Goal: Task Accomplishment & Management: Manage account settings

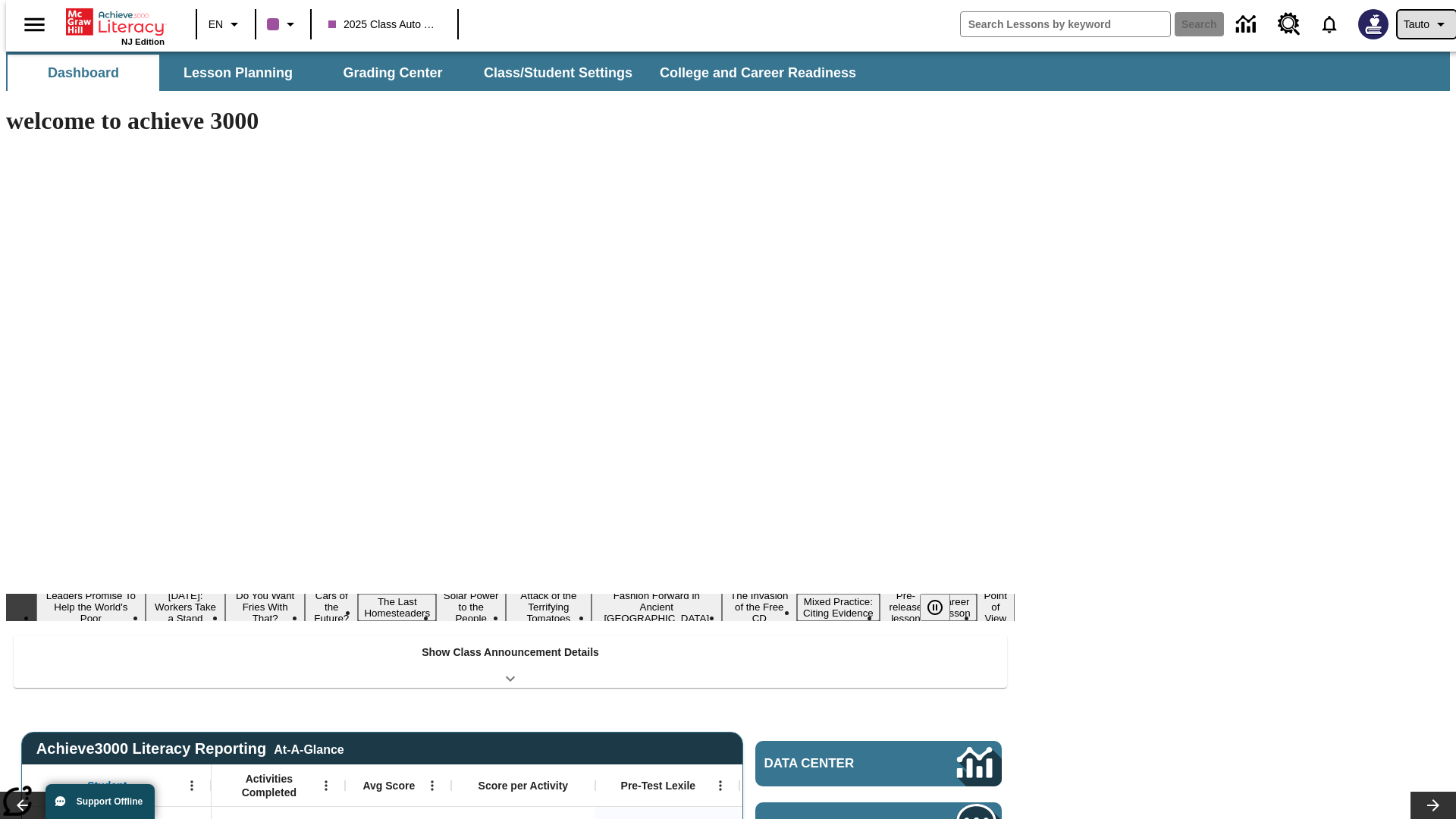
click at [1420, 24] on span "Tauto" at bounding box center [1417, 24] width 26 height 16
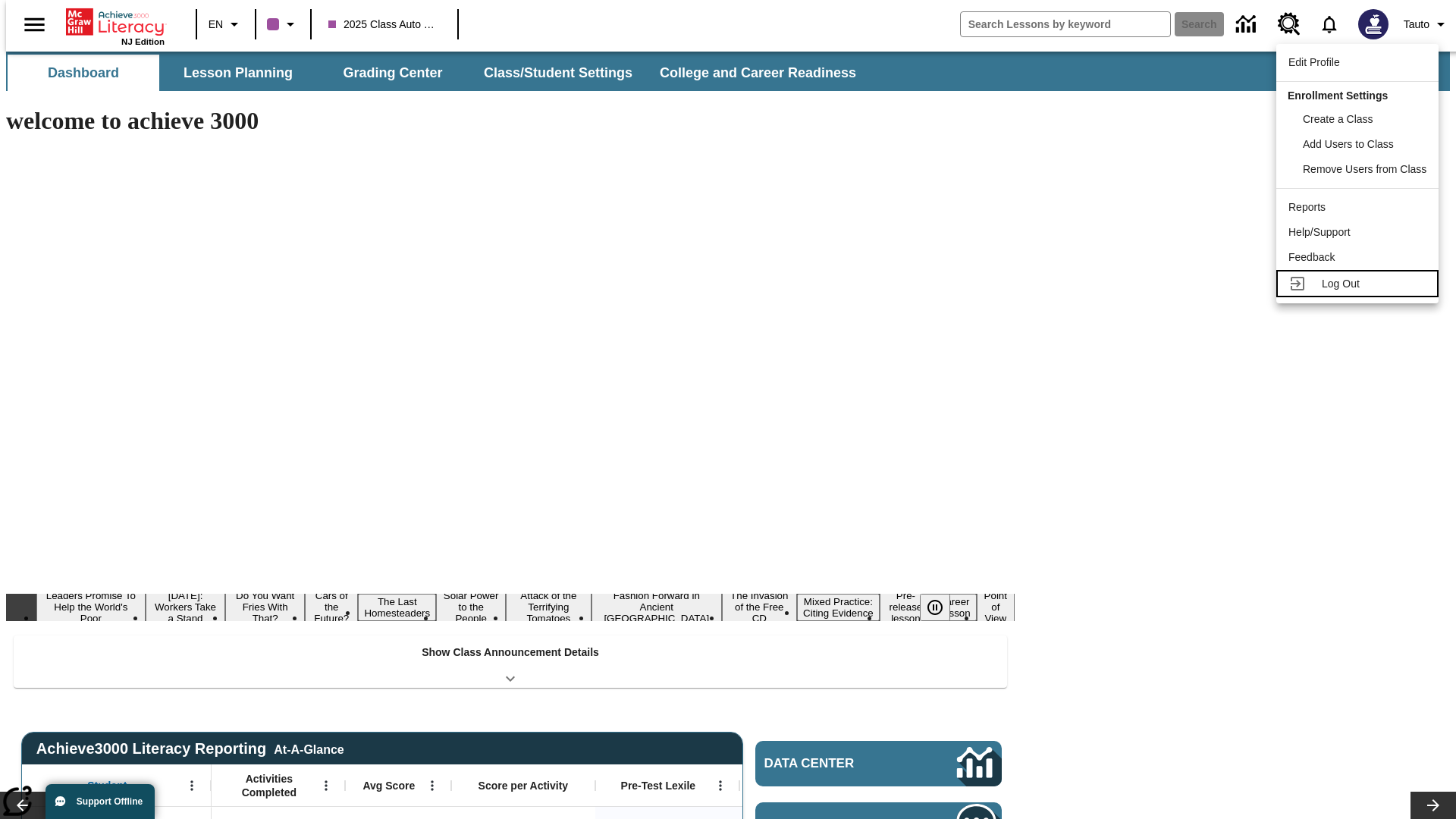
click at [1360, 283] on span "Log Out" at bounding box center [1341, 283] width 38 height 12
